Goal: Check status: Check status

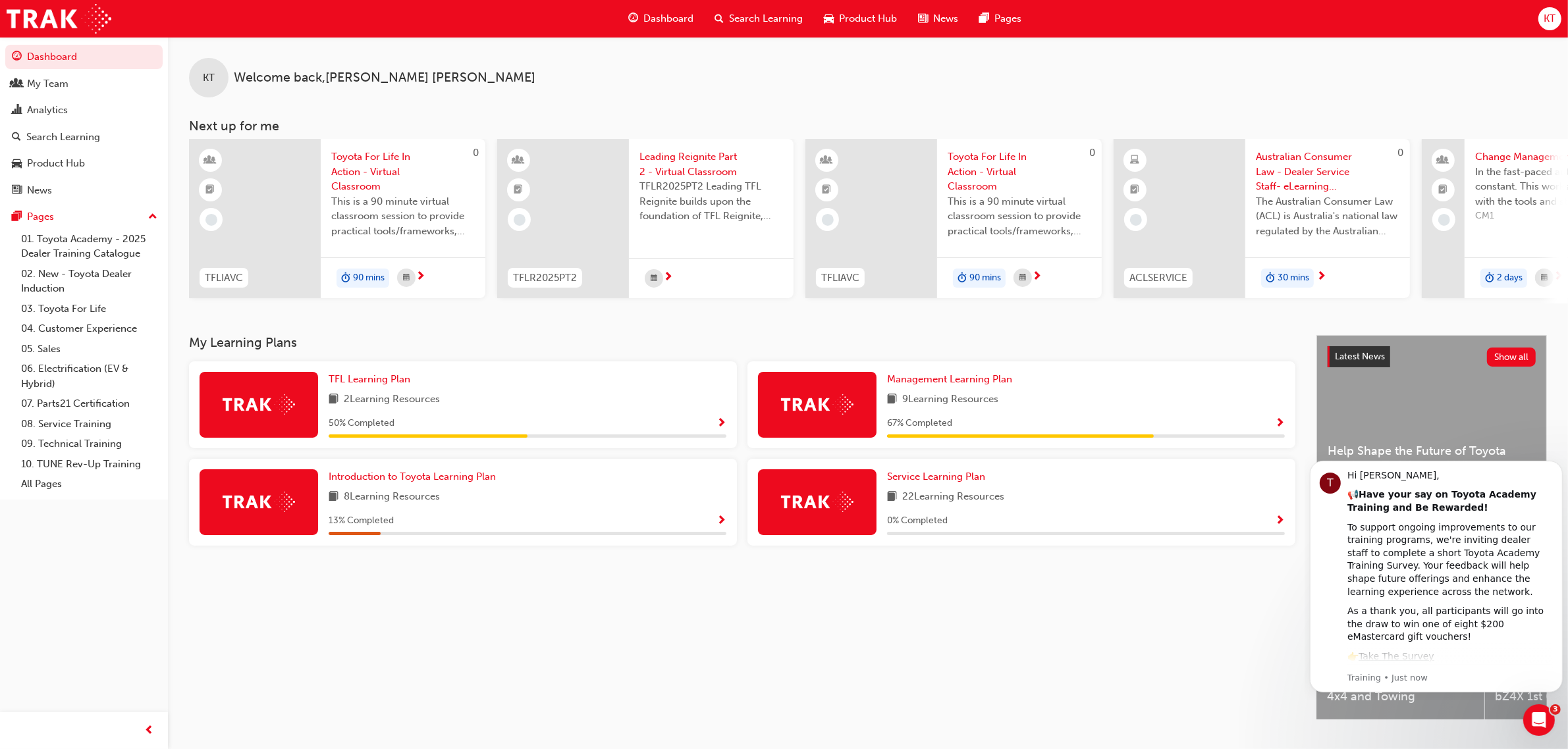
click at [764, 20] on span "Search Learning" at bounding box center [766, 19] width 74 height 16
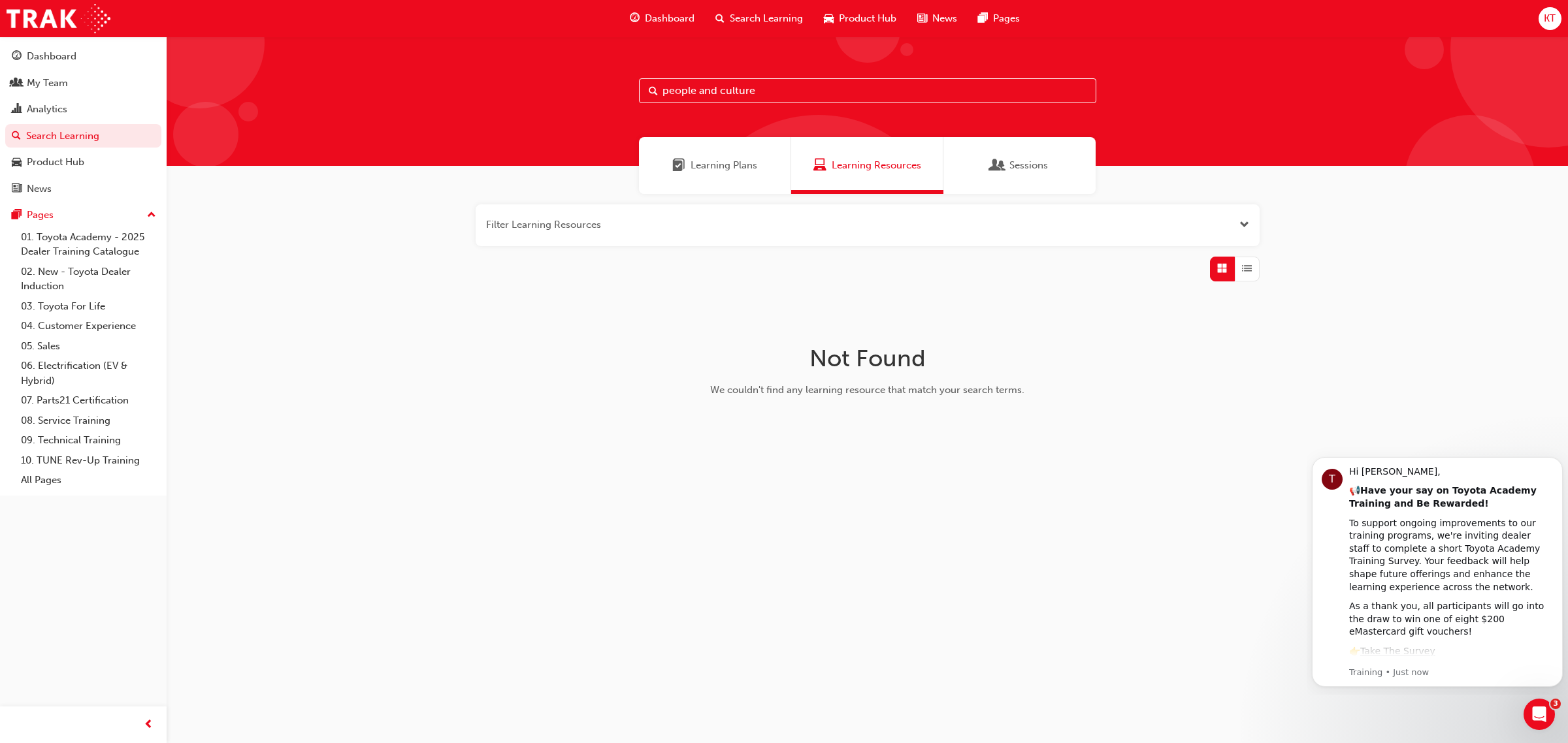
click at [761, 85] on input "people and culture" at bounding box center [867, 91] width 457 height 25
click at [723, 91] on input "people and culture" at bounding box center [867, 91] width 457 height 25
drag, startPoint x: 720, startPoint y: 90, endPoint x: 466, endPoint y: 118, distance: 255.5
click at [510, 116] on div "people and culture" at bounding box center [866, 102] width 1401 height 130
drag, startPoint x: 737, startPoint y: 88, endPoint x: 522, endPoint y: 70, distance: 215.8
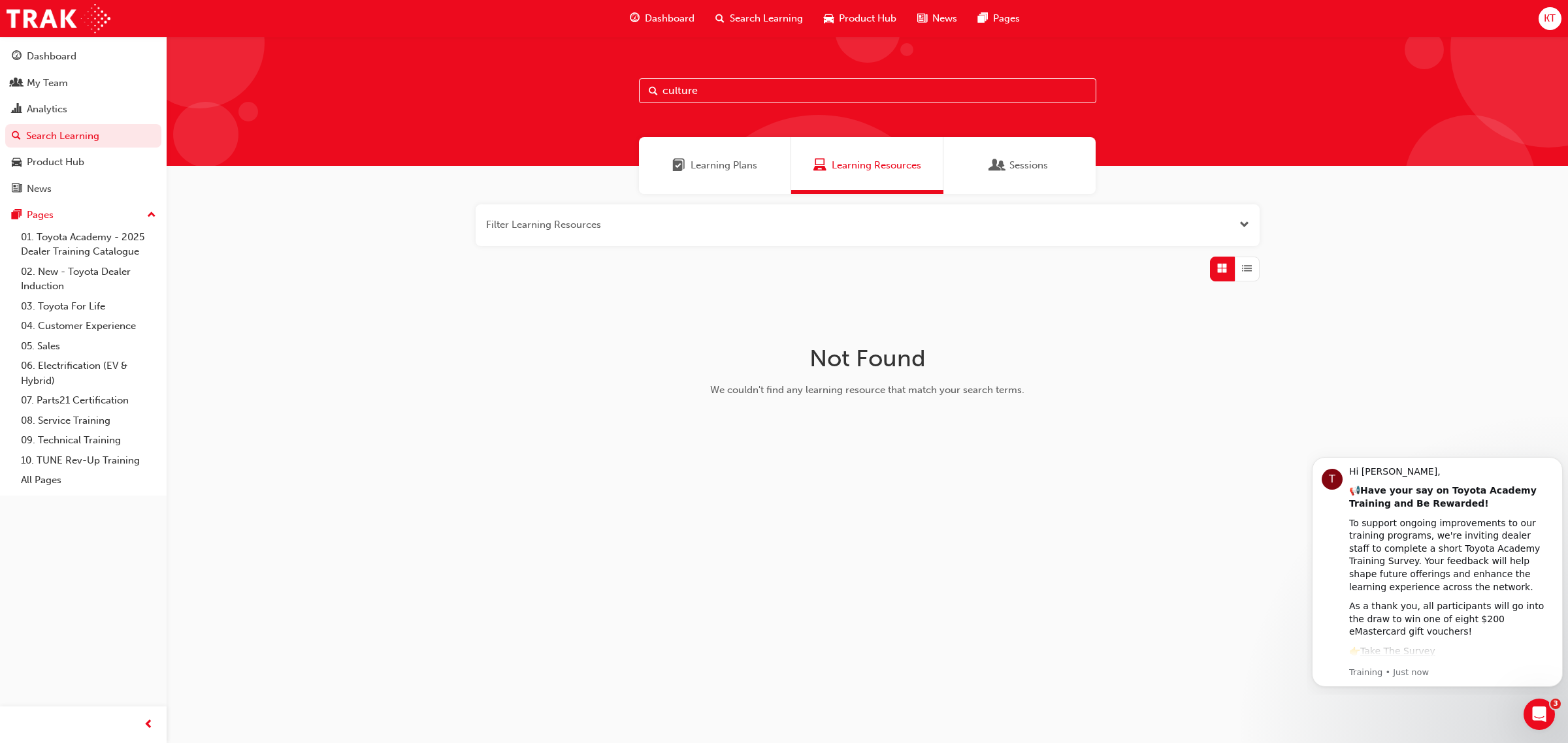
click at [509, 70] on div "culture" at bounding box center [866, 102] width 1401 height 130
type input "people"
click at [720, 157] on div "Learning Plans" at bounding box center [714, 165] width 152 height 57
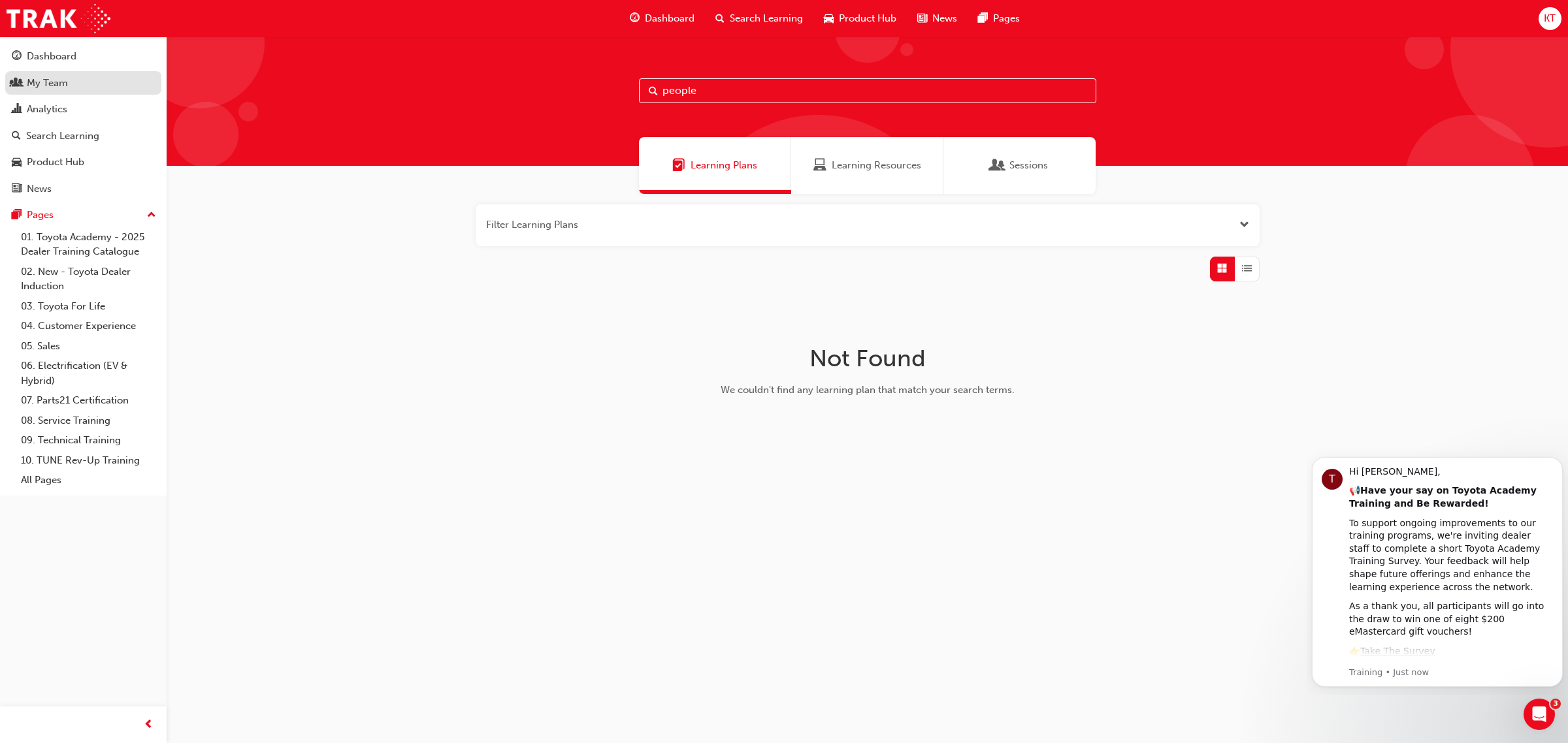
click at [74, 80] on div "My Team" at bounding box center [83, 83] width 143 height 16
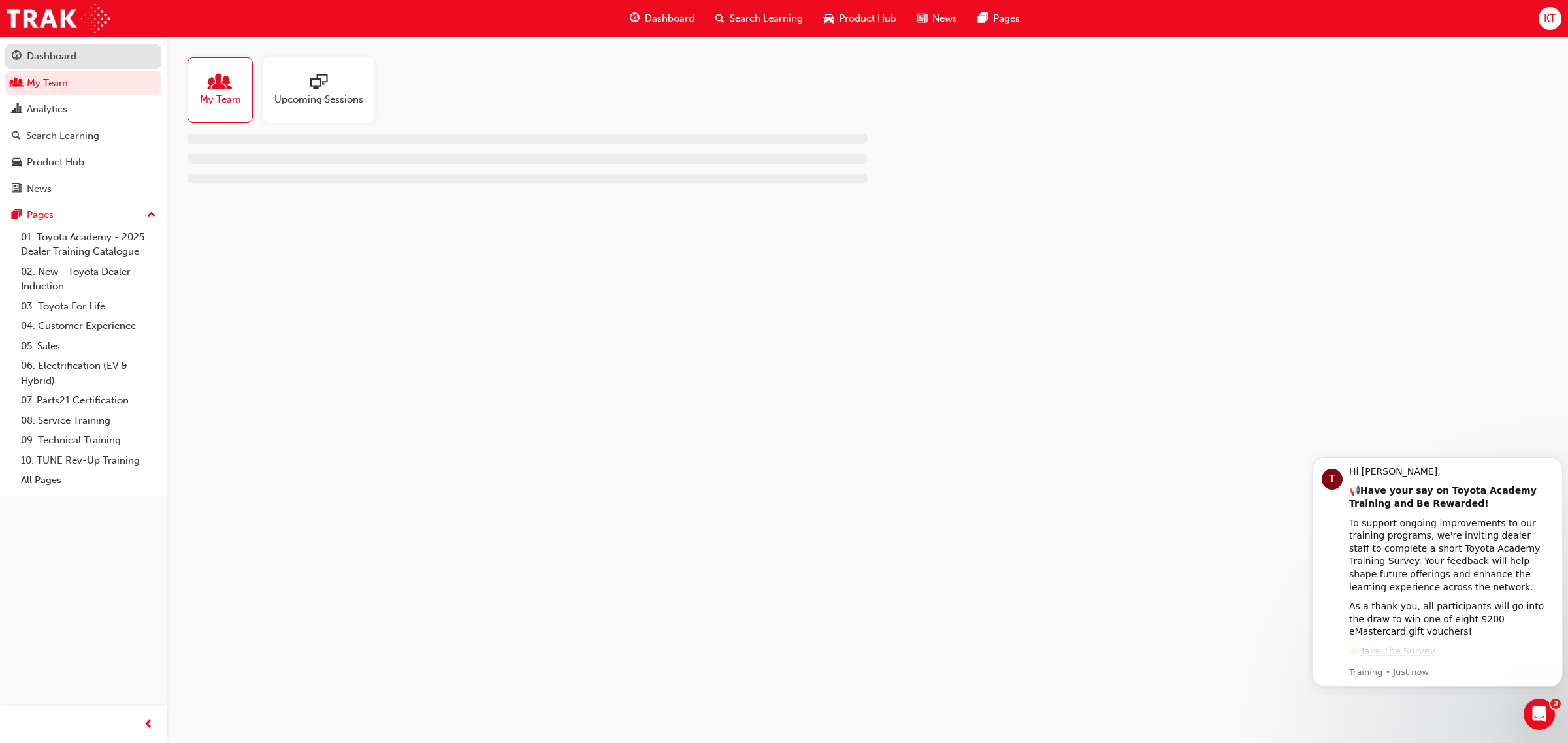
click at [60, 56] on div "Dashboard" at bounding box center [51, 57] width 49 height 15
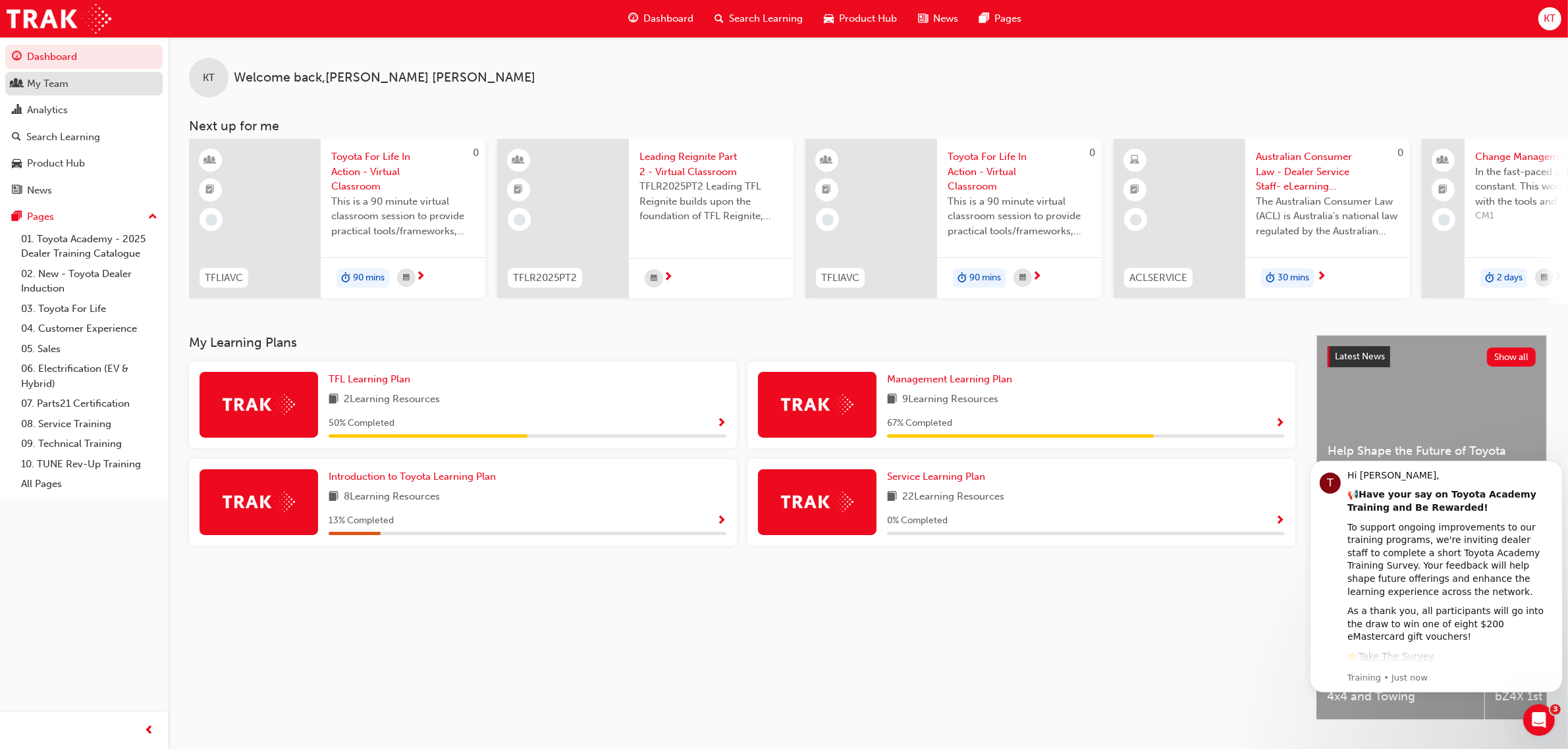
click at [64, 84] on div "My Team" at bounding box center [48, 84] width 42 height 16
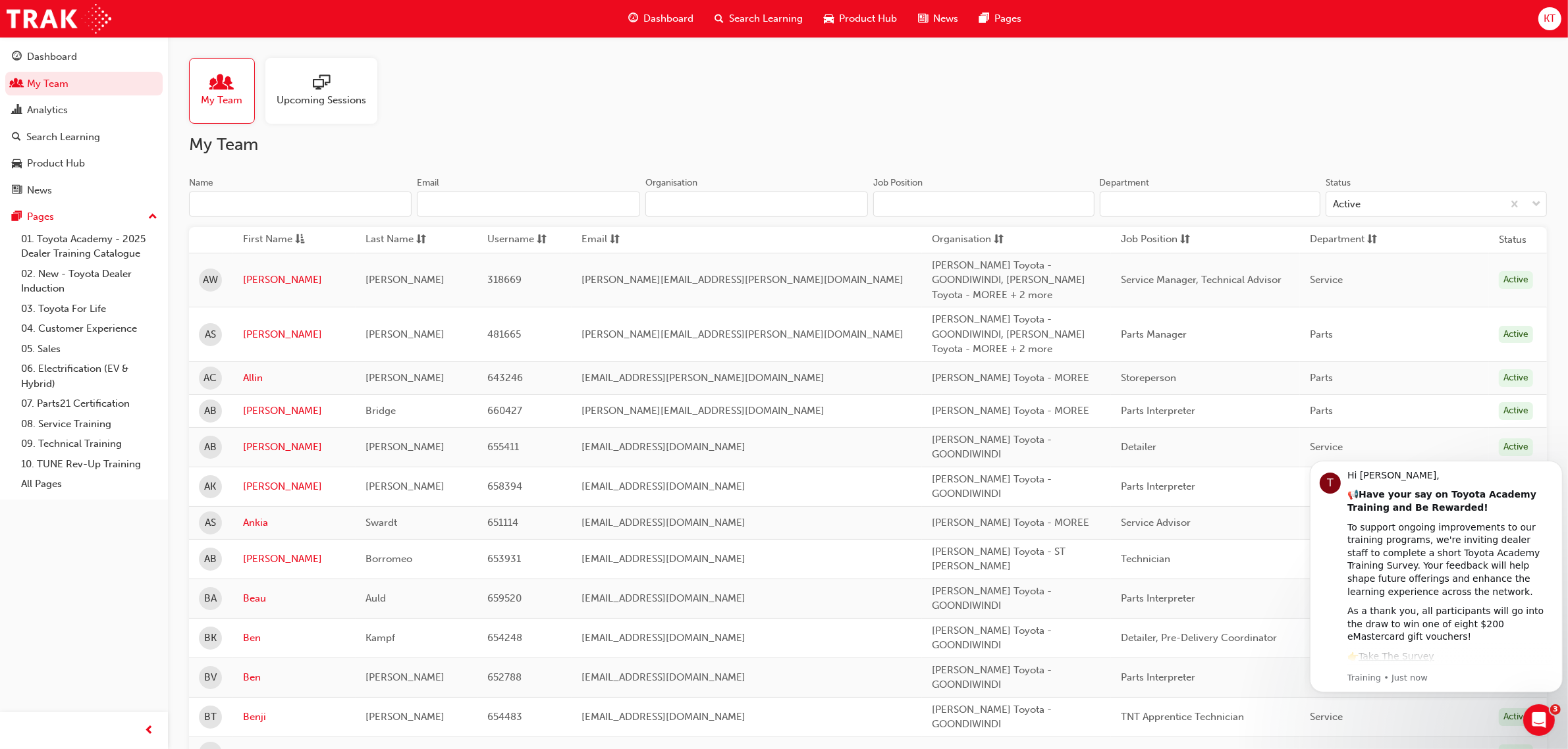
click at [276, 202] on input "Name" at bounding box center [301, 204] width 222 height 25
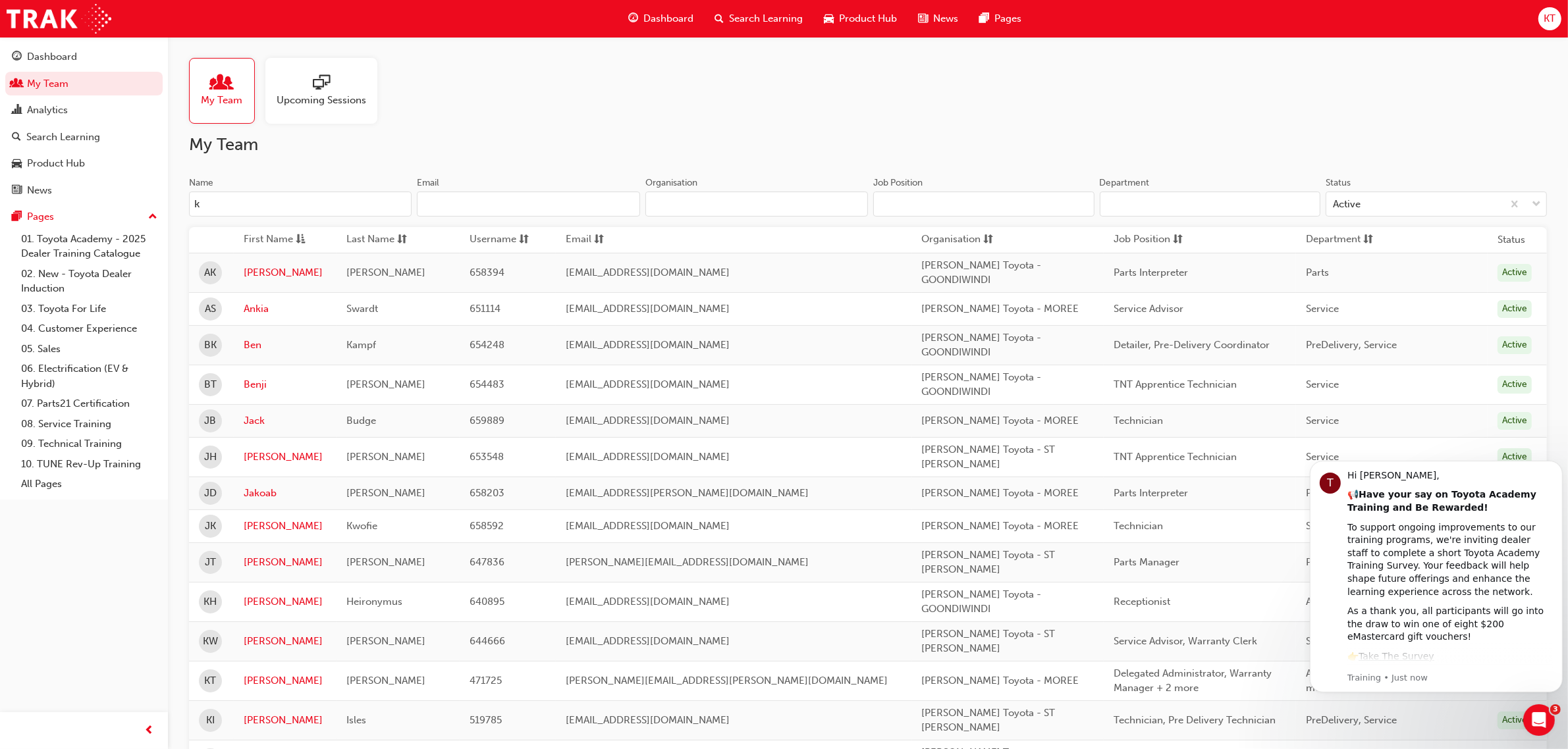
type input "[PERSON_NAME]"
type input "[PERSON_NAME][EMAIL_ADDRESS][PERSON_NAME][DOMAIN_NAME]"
type input "[PERSON_NAME] MOTORS PTY LTD"
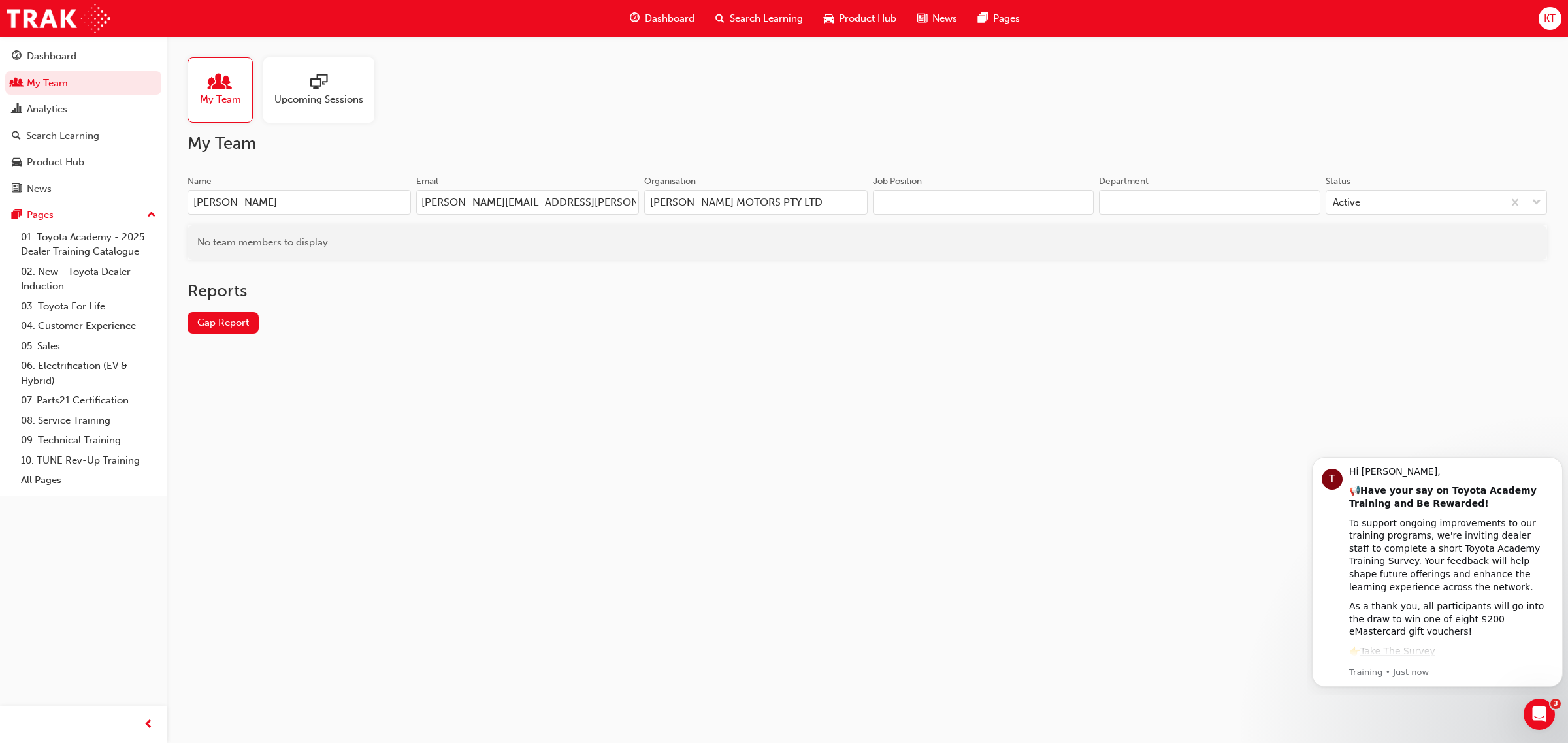
drag, startPoint x: 603, startPoint y: 206, endPoint x: 235, endPoint y: 193, distance: 368.2
click at [235, 193] on div "Name [PERSON_NAME] Email [PERSON_NAME][EMAIL_ADDRESS][PERSON_NAME][DOMAIN_NAME]…" at bounding box center [528, 200] width 679 height 51
type input "U"
click at [793, 202] on input "[PERSON_NAME] MOTORS PTY LTD" at bounding box center [755, 202] width 224 height 25
drag, startPoint x: 454, startPoint y: 174, endPoint x: 341, endPoint y: 167, distance: 113.2
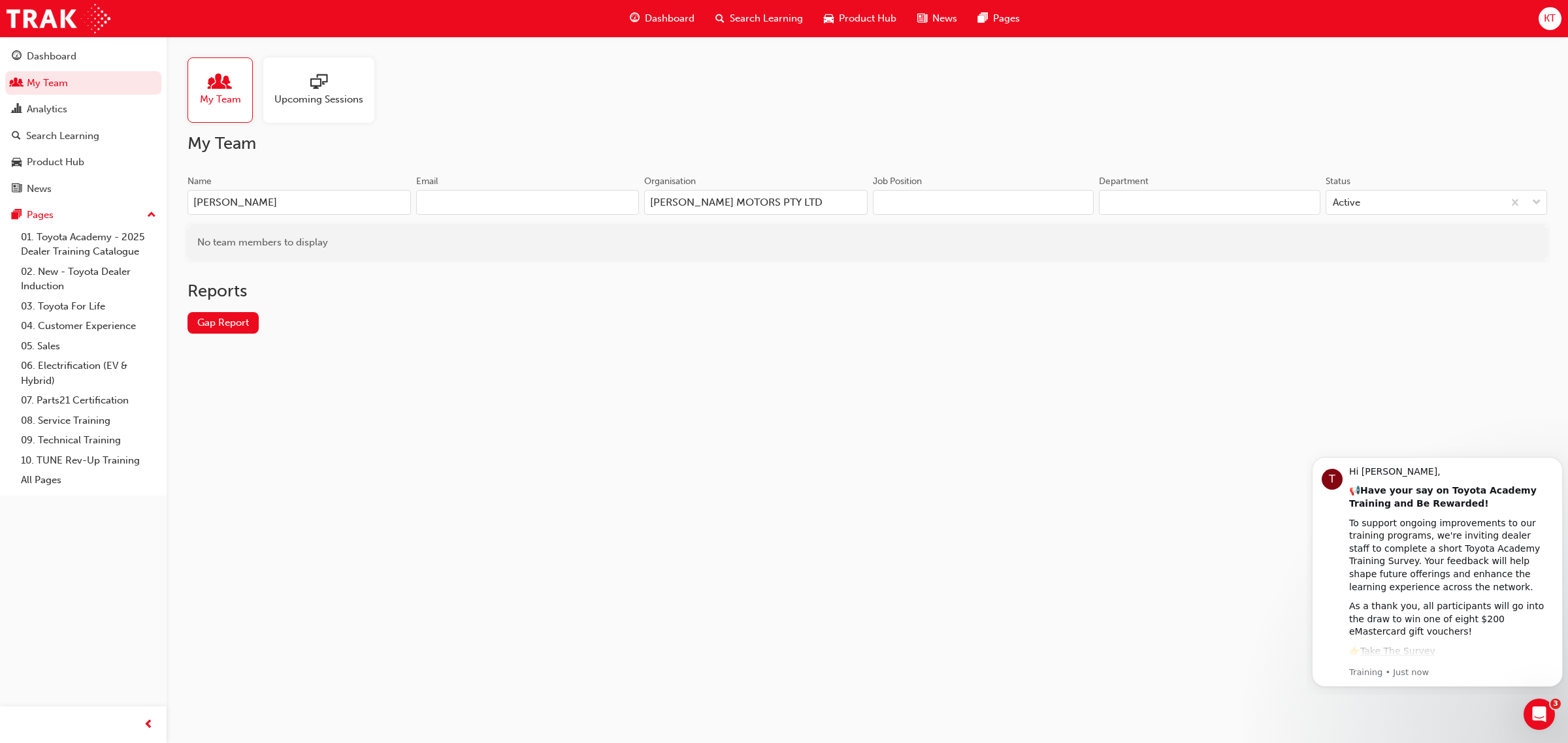
click at [342, 167] on div "My Team Name [PERSON_NAME] Email Organisation [PERSON_NAME] MOTORS PTY LTD Job …" at bounding box center [867, 244] width 1359 height 222
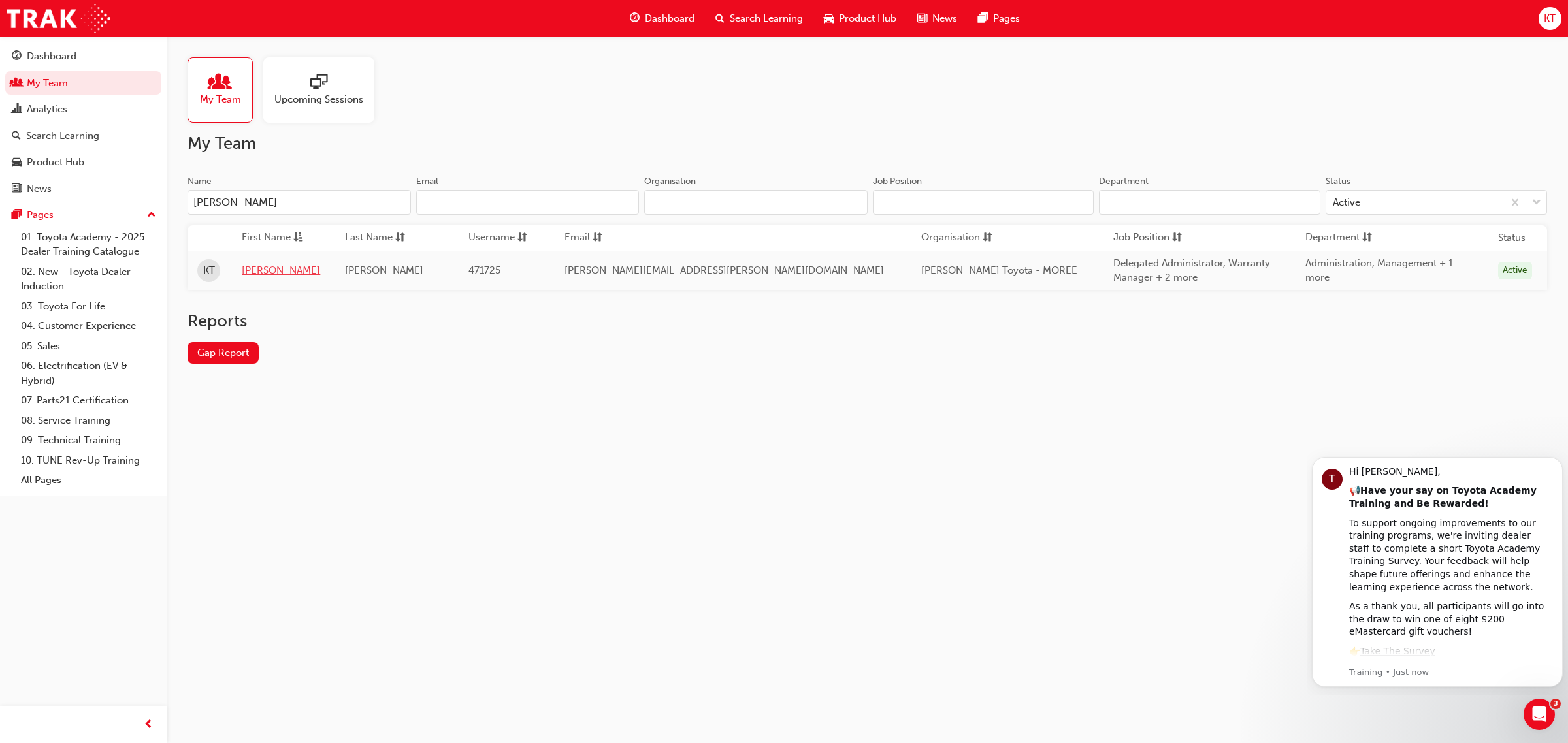
click at [268, 272] on link "[PERSON_NAME]" at bounding box center [284, 271] width 83 height 15
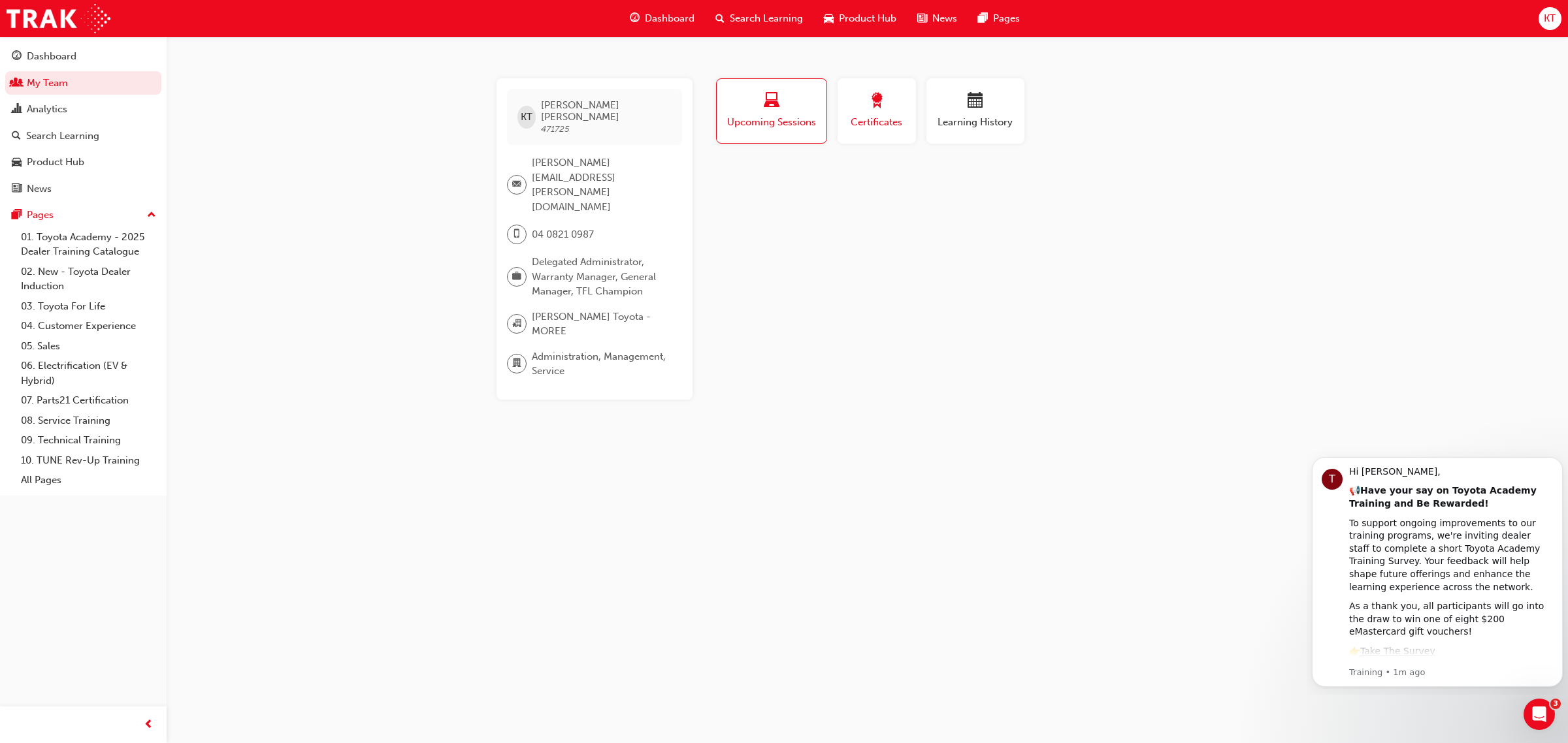
click at [867, 112] on div "Certificates" at bounding box center [876, 111] width 59 height 37
click at [756, 109] on div "button" at bounding box center [771, 103] width 91 height 20
click at [961, 108] on div "button" at bounding box center [975, 103] width 78 height 20
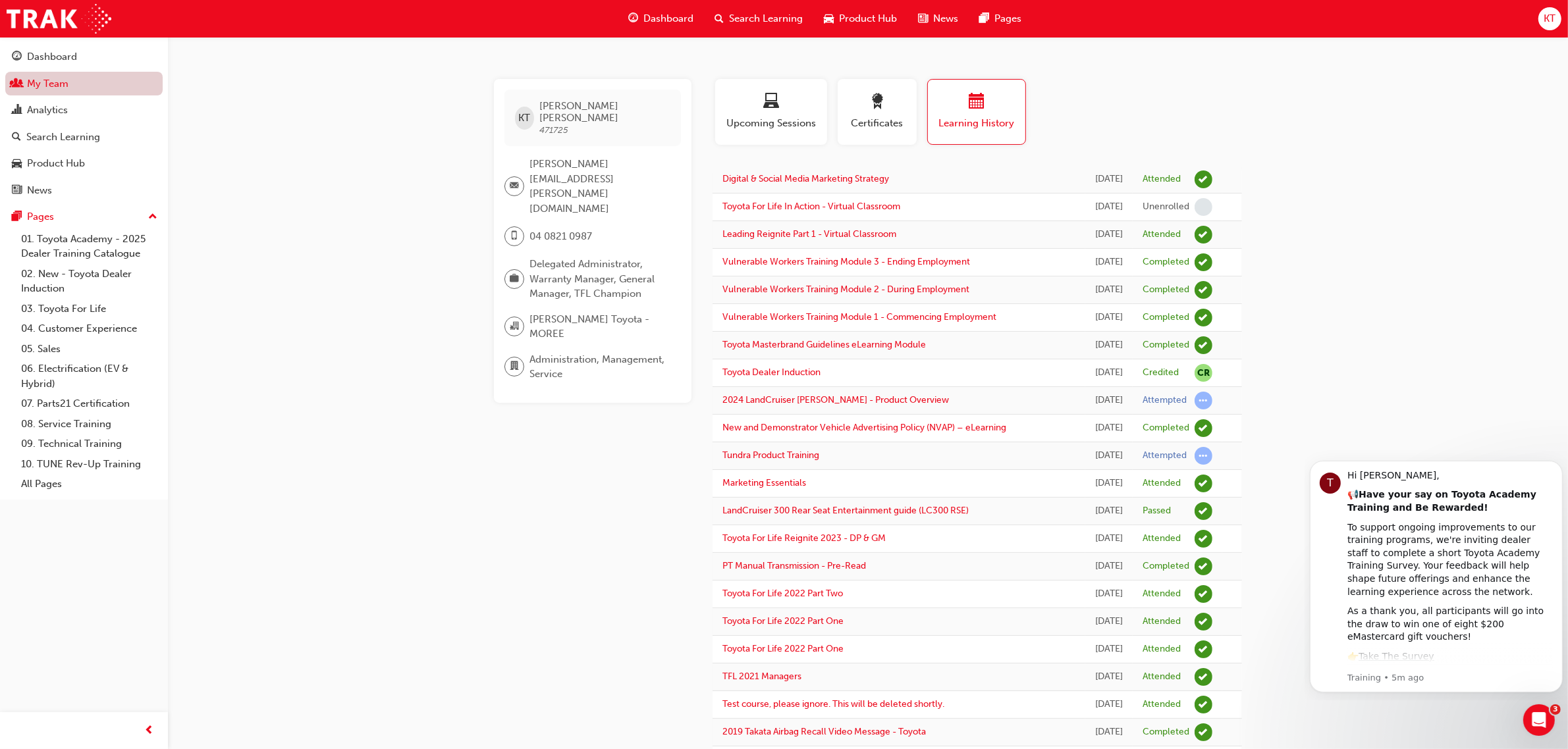
click at [28, 84] on link "My Team" at bounding box center [83, 84] width 157 height 24
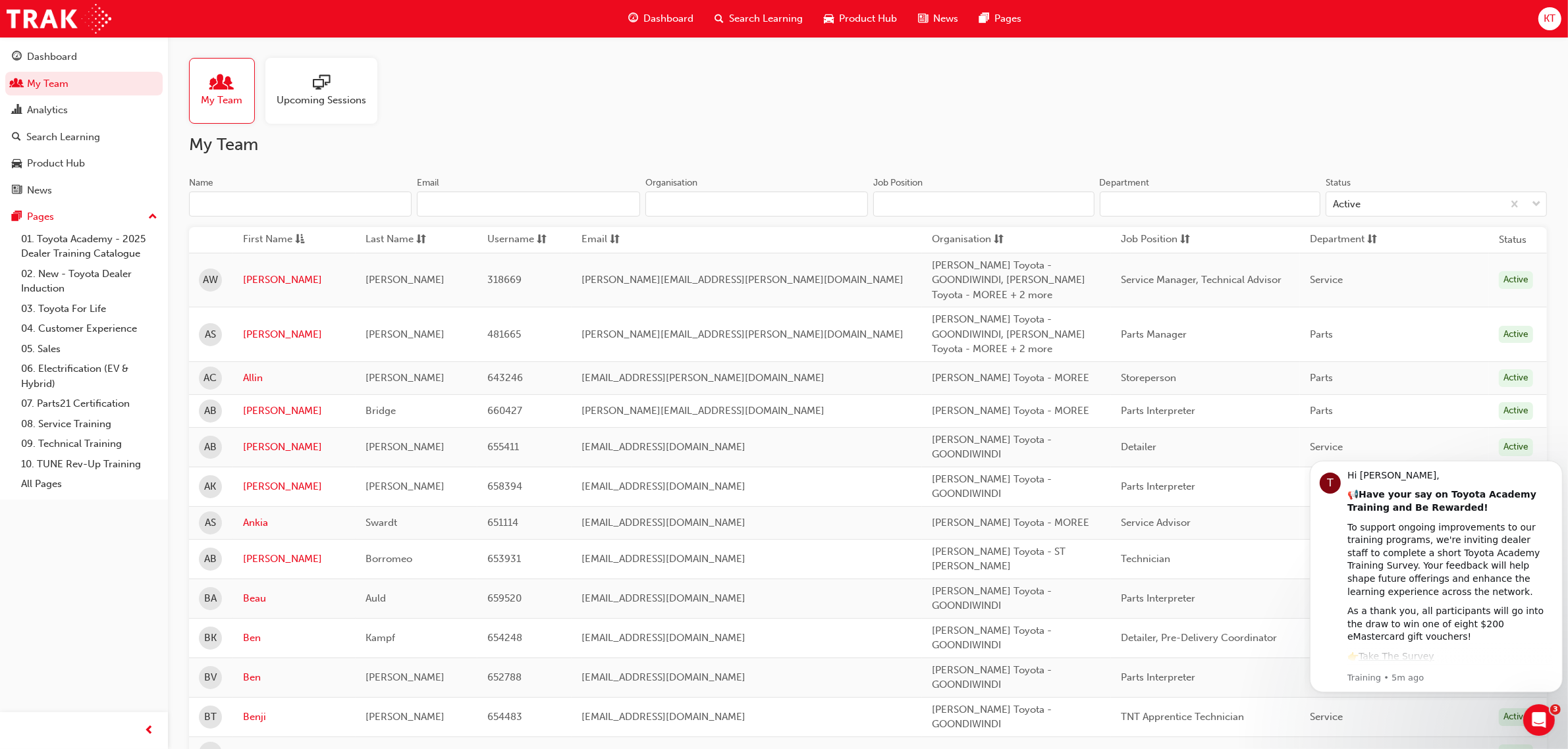
click at [292, 208] on input "Name" at bounding box center [301, 204] width 222 height 25
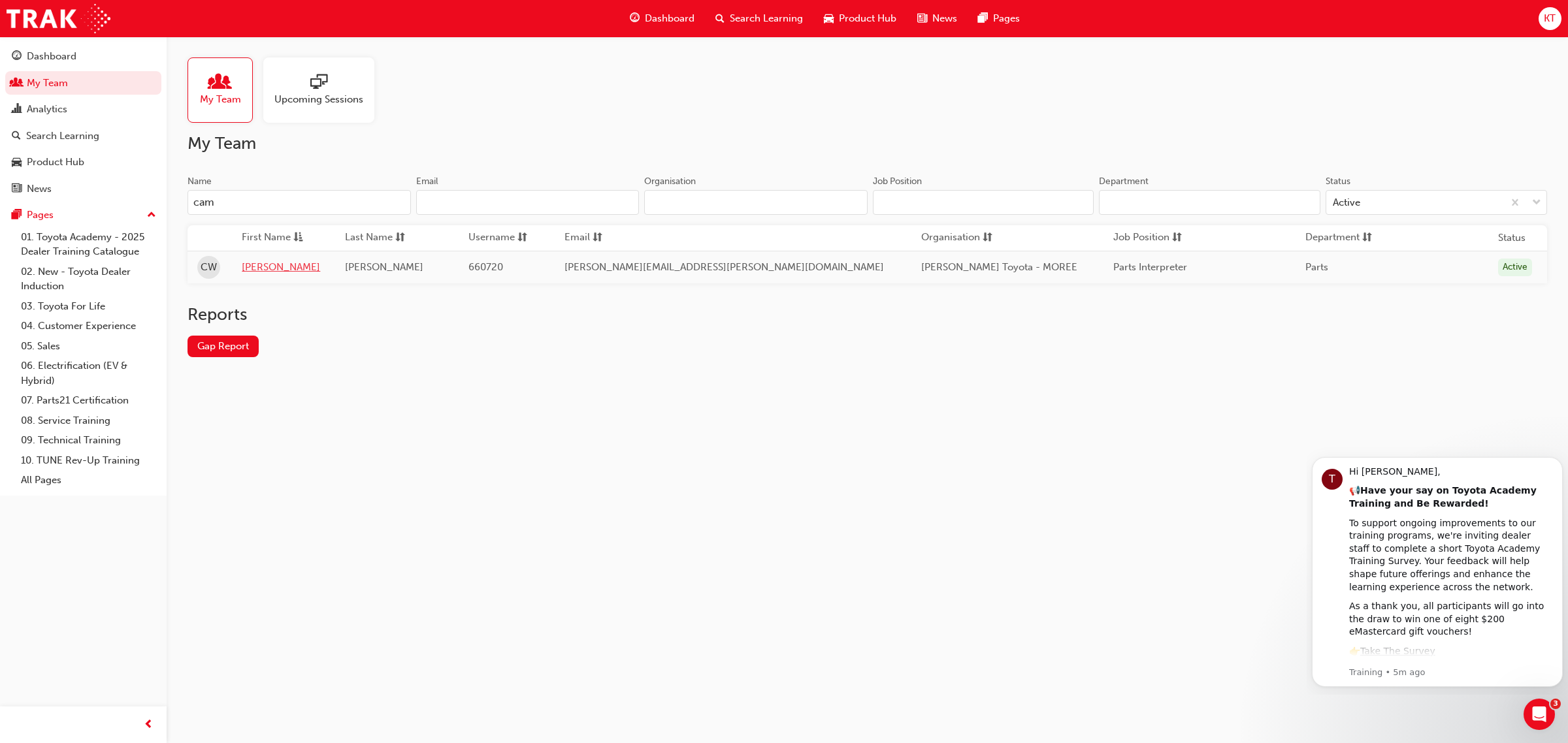
type input "cam"
click at [283, 270] on link "[PERSON_NAME]" at bounding box center [284, 268] width 83 height 15
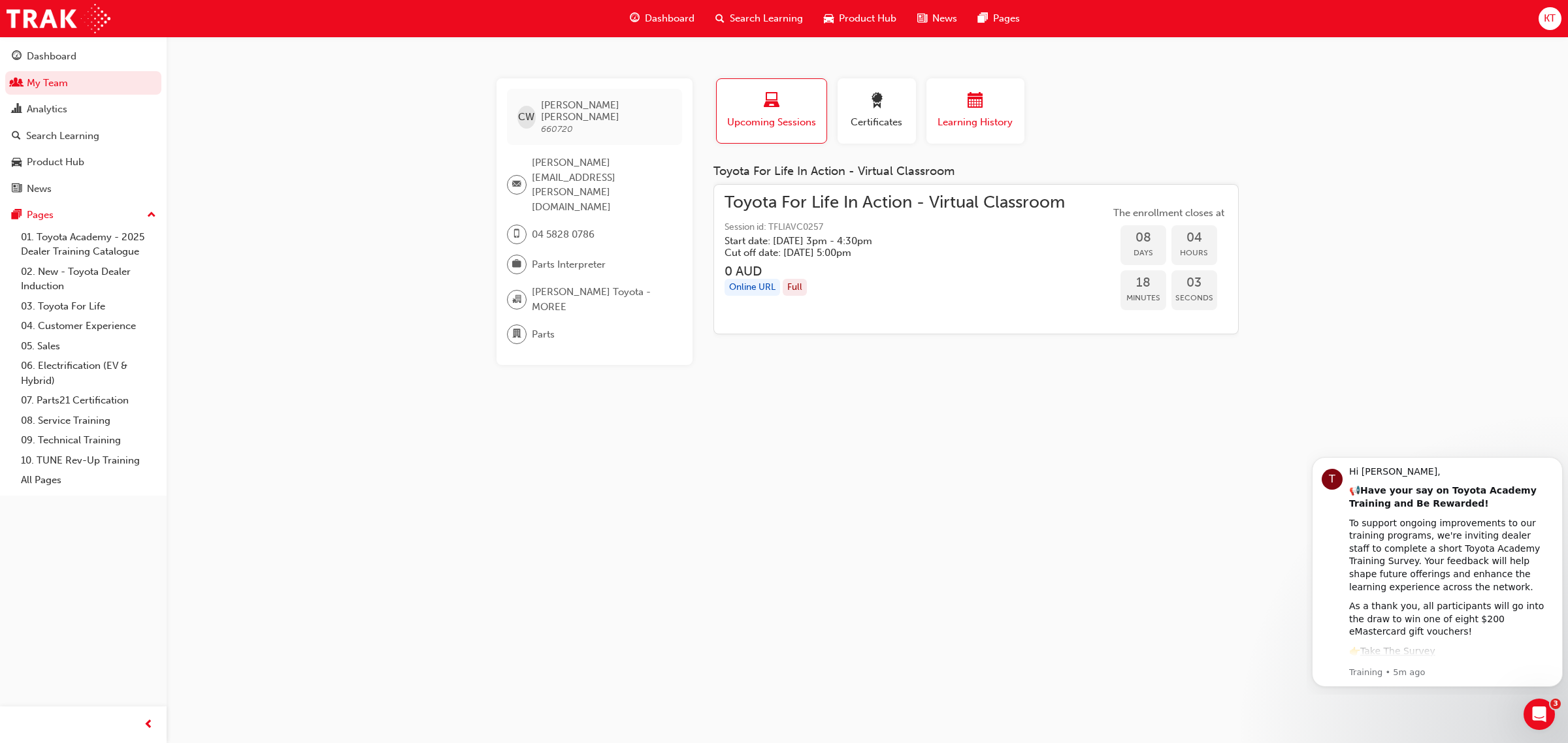
click at [1010, 118] on span "Learning History" at bounding box center [975, 123] width 78 height 15
